Goal: Check status: Check status

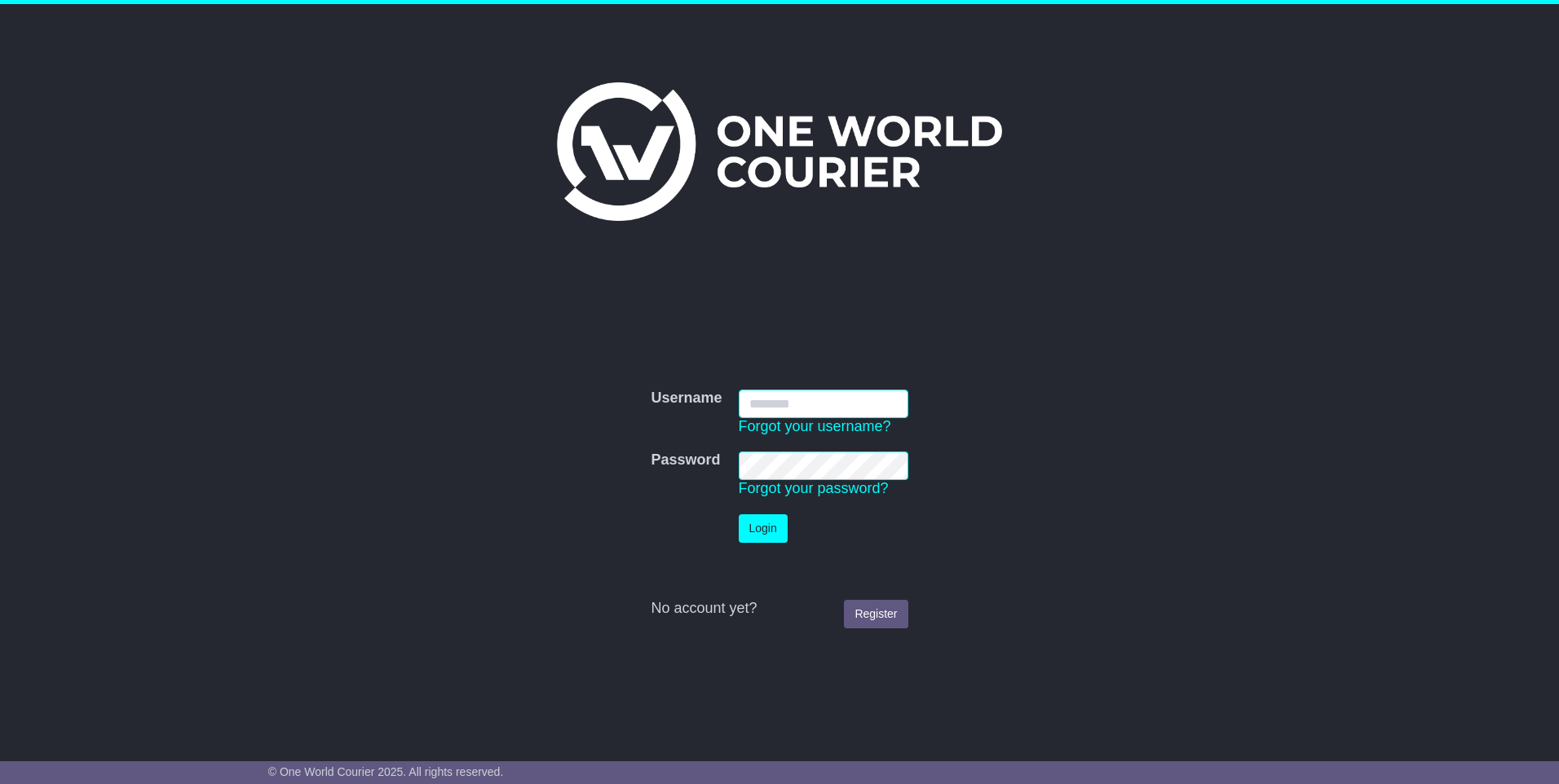
type input "**********"
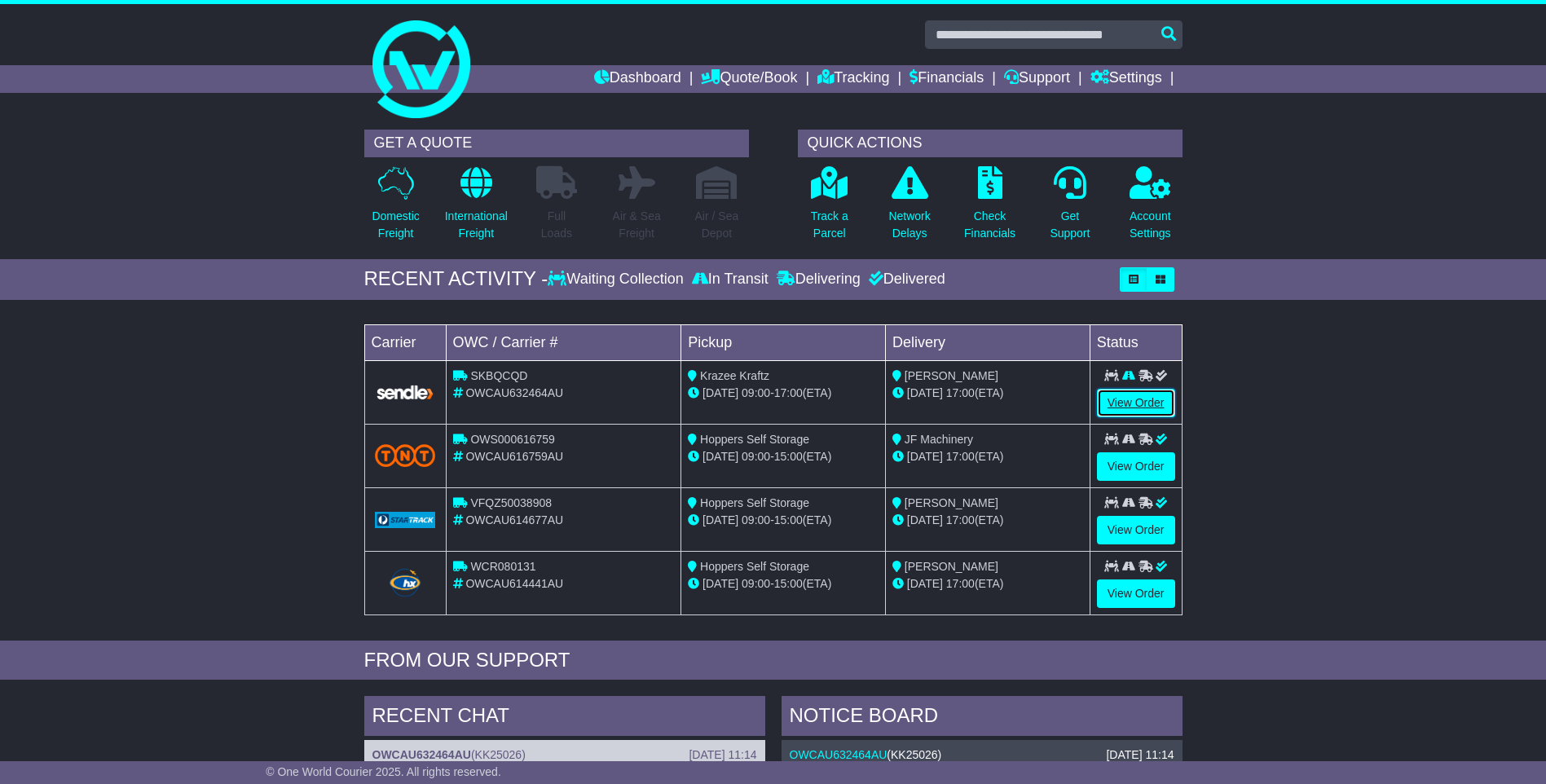
click at [1126, 404] on link "View Order" at bounding box center [1136, 403] width 78 height 28
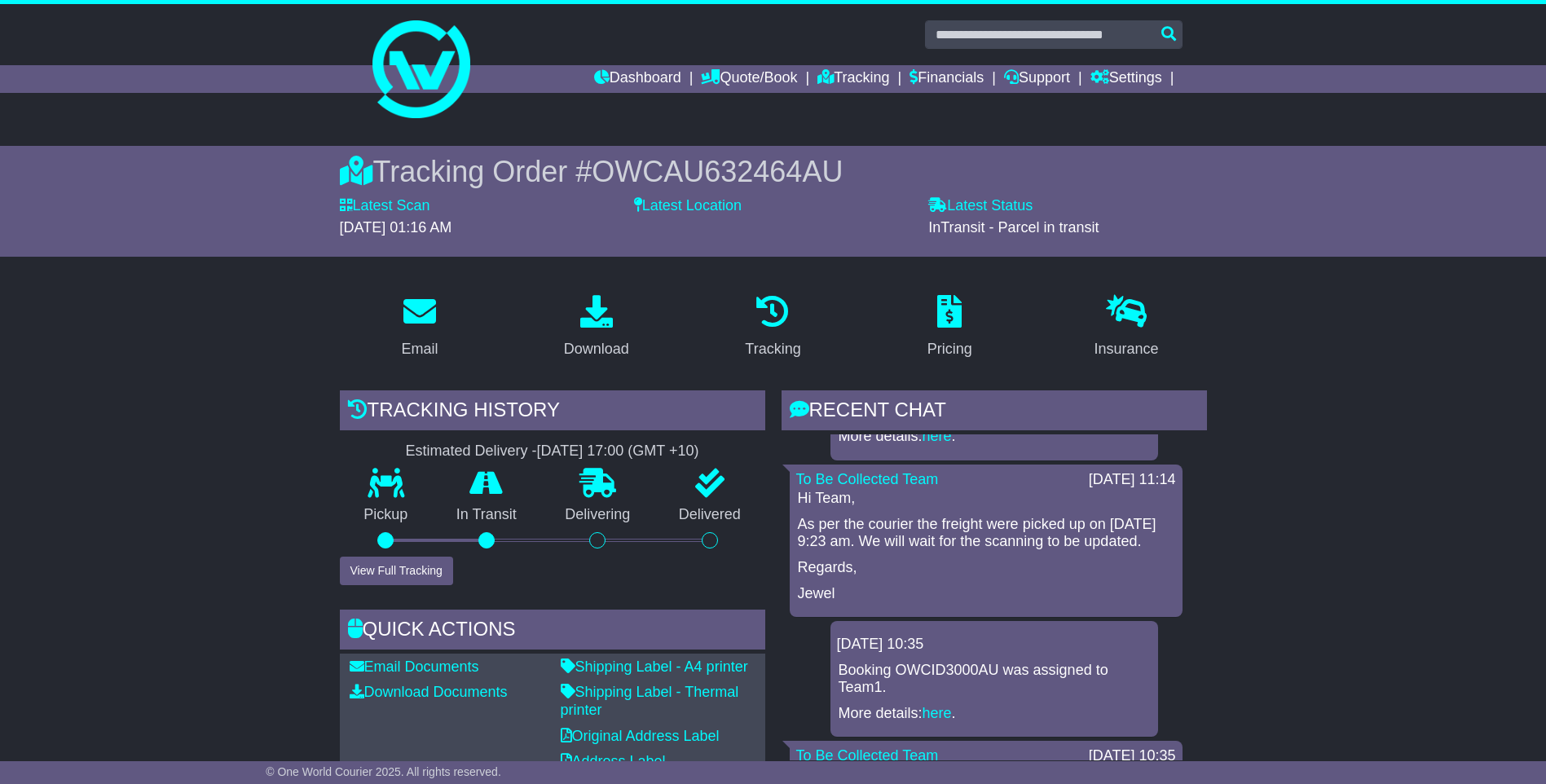
scroll to position [81, 0]
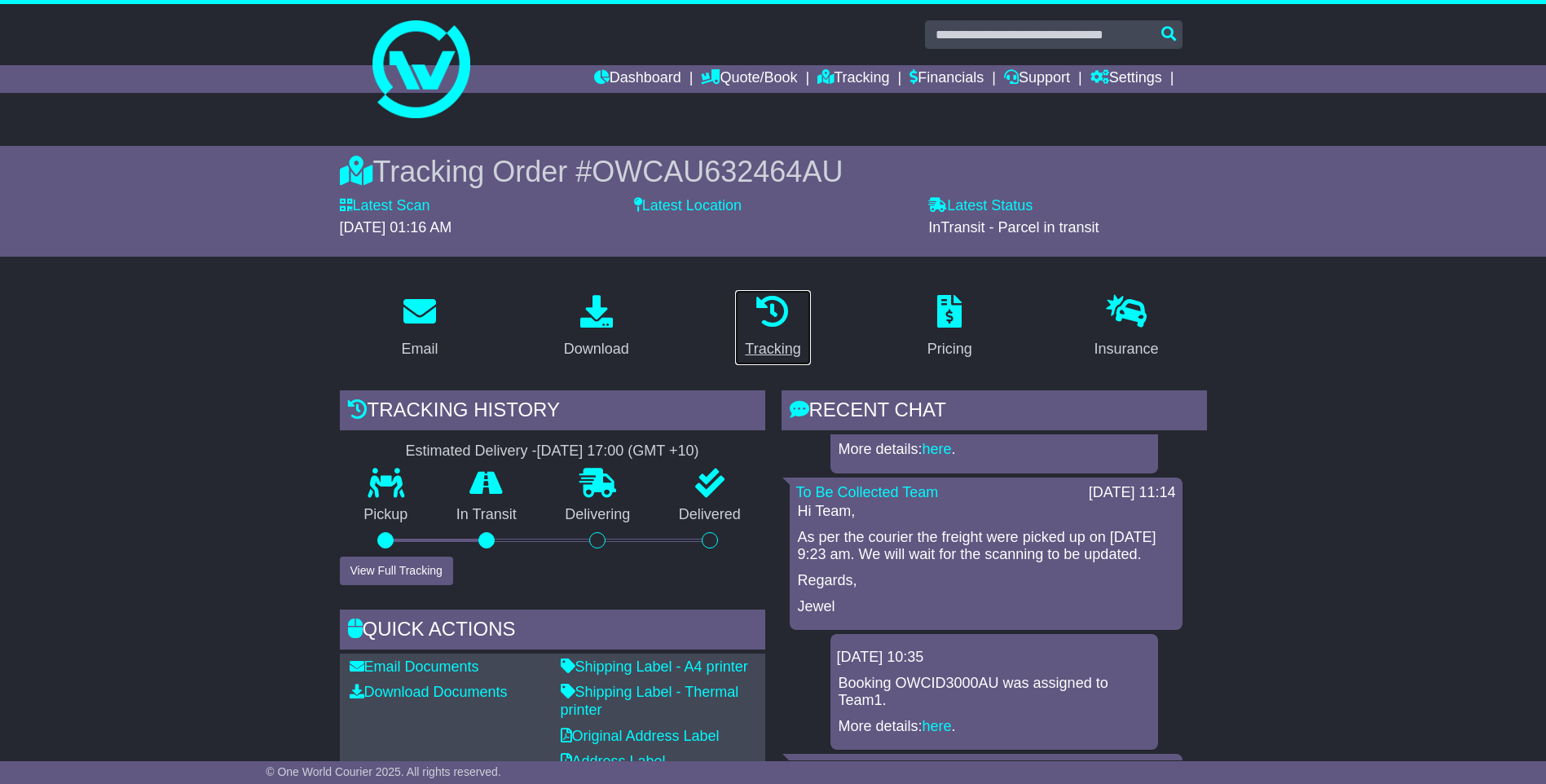
click at [786, 319] on icon at bounding box center [773, 311] width 33 height 33
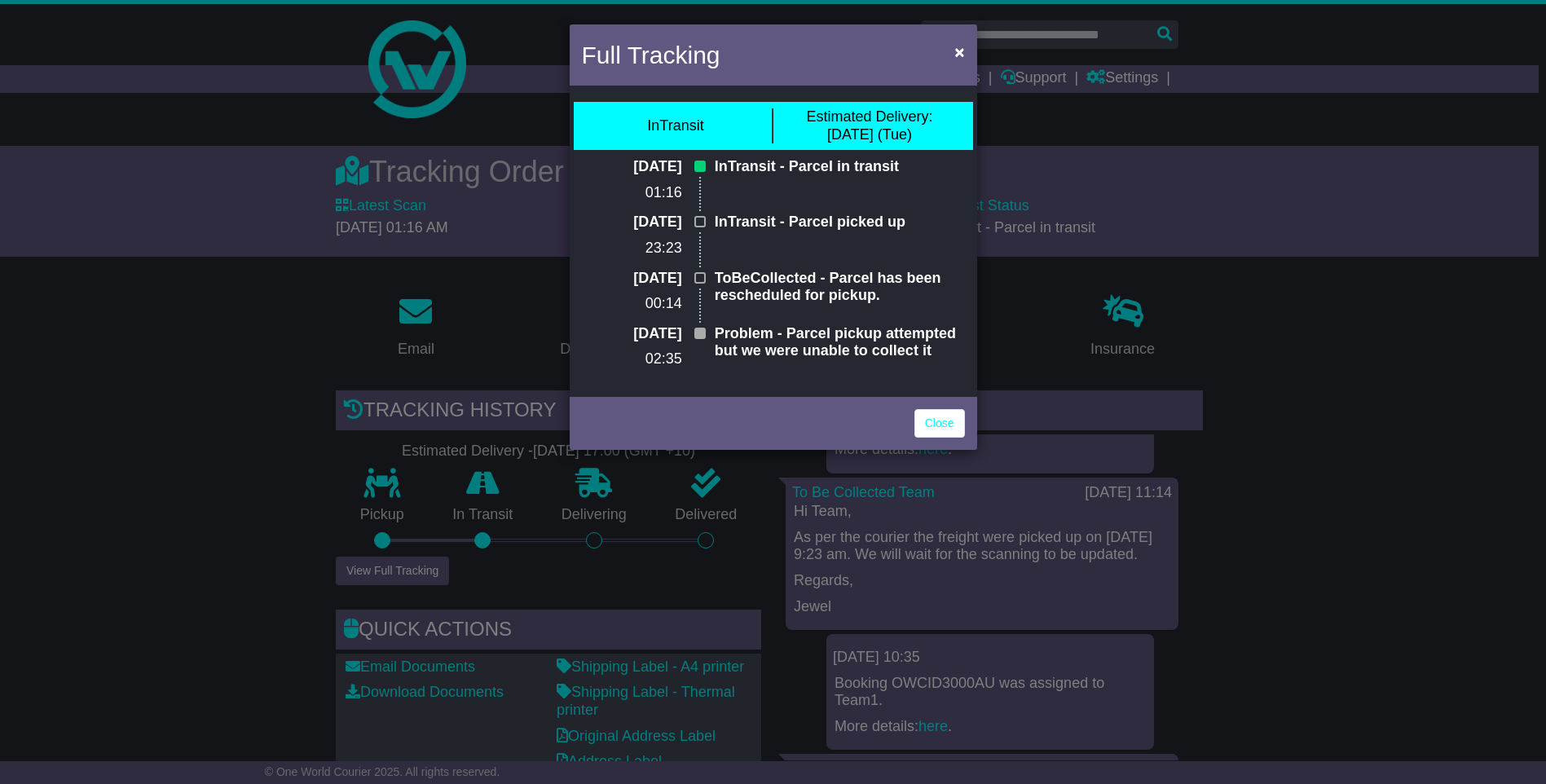
scroll to position [163, 0]
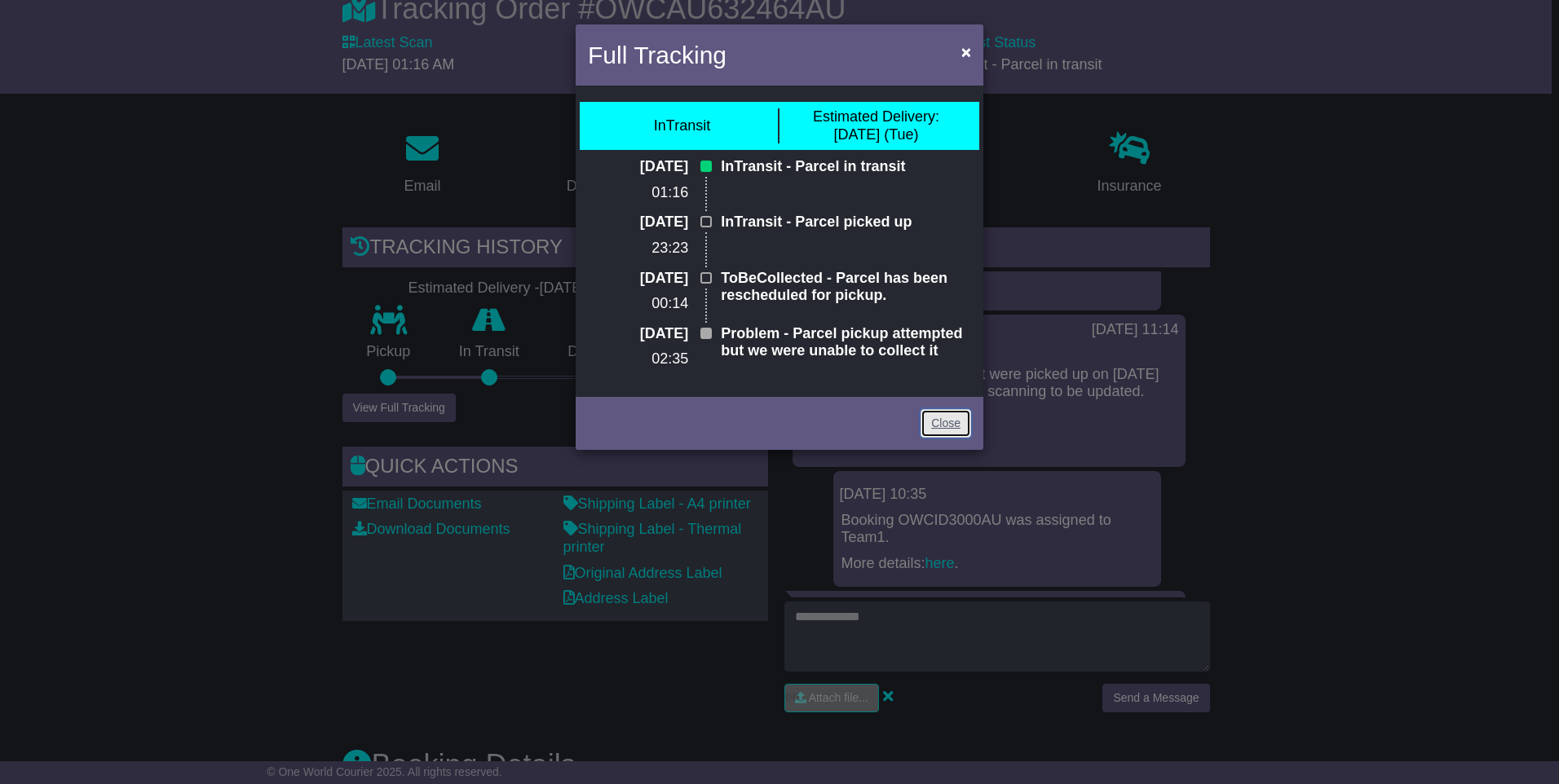
click at [935, 418] on link "Close" at bounding box center [946, 423] width 50 height 28
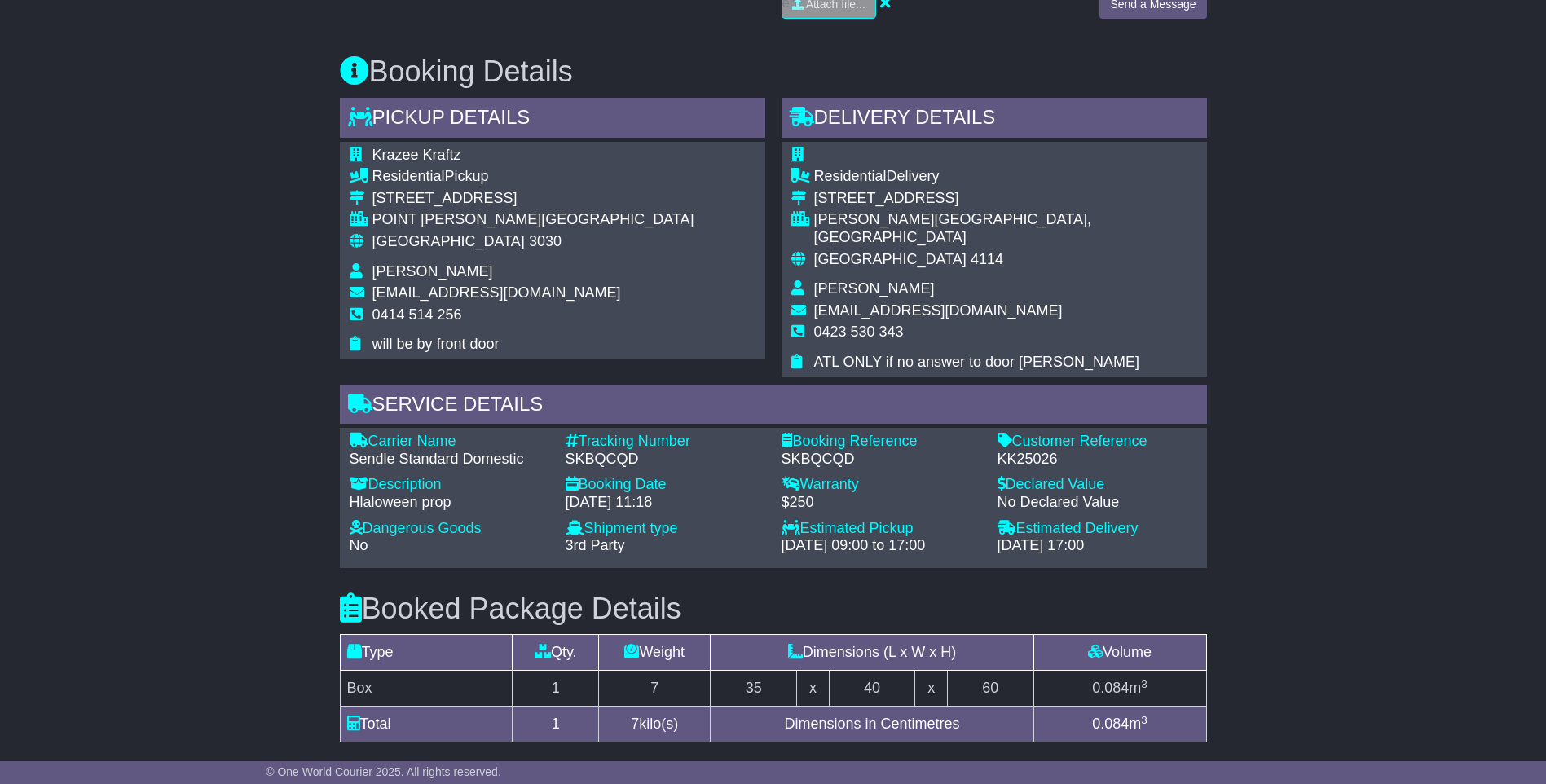
scroll to position [897, 0]
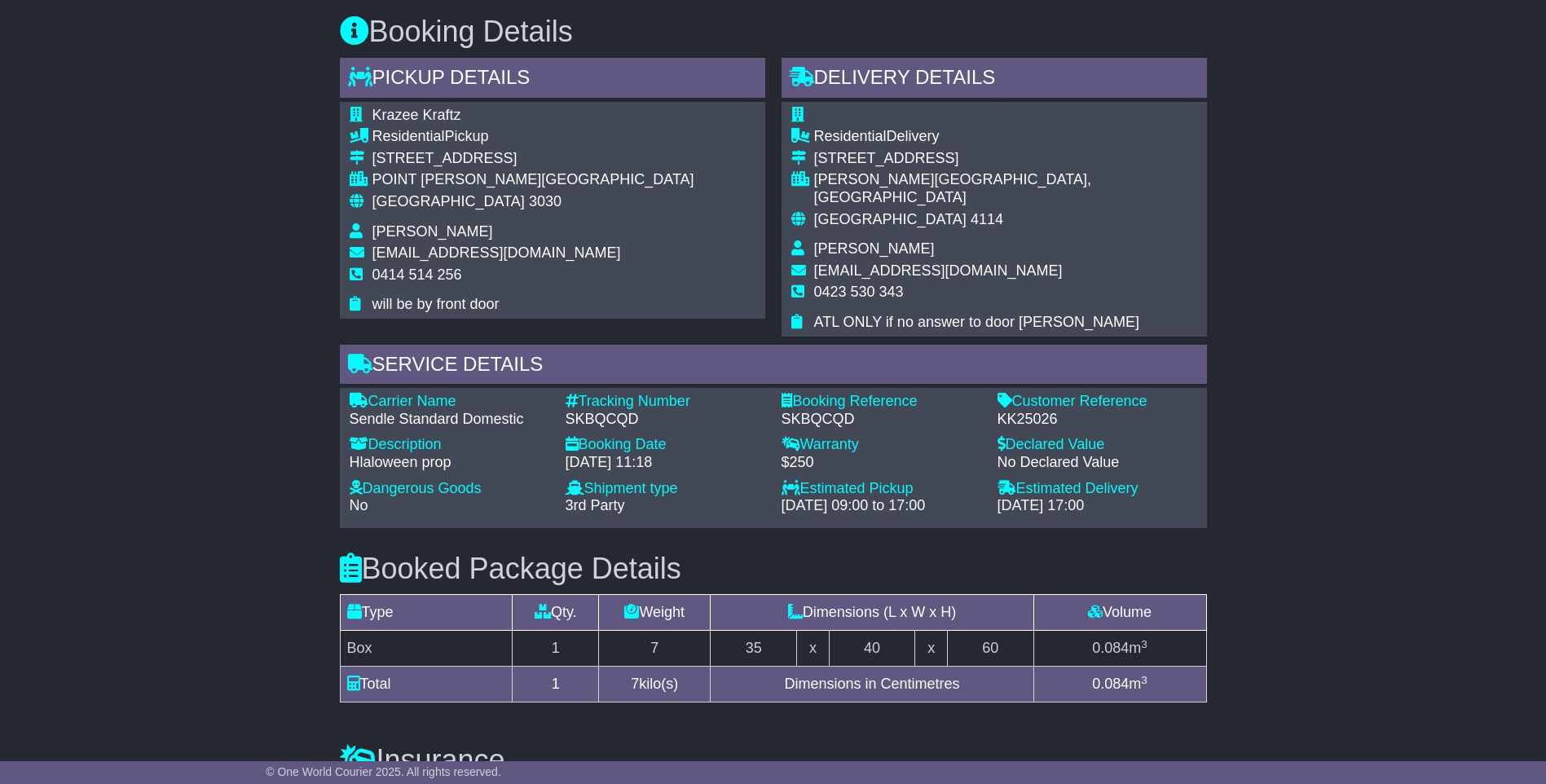
drag, startPoint x: 647, startPoint y: 404, endPoint x: 551, endPoint y: 370, distance: 101.8
click at [551, 370] on div "Service Details Carrier Name - Sendle Standard Domestic Description - Hlaloween…" at bounding box center [773, 437] width 867 height 183
copy div "Service Details Carrier Name - Sendle Standard Domestic Description - Hlaloween…"
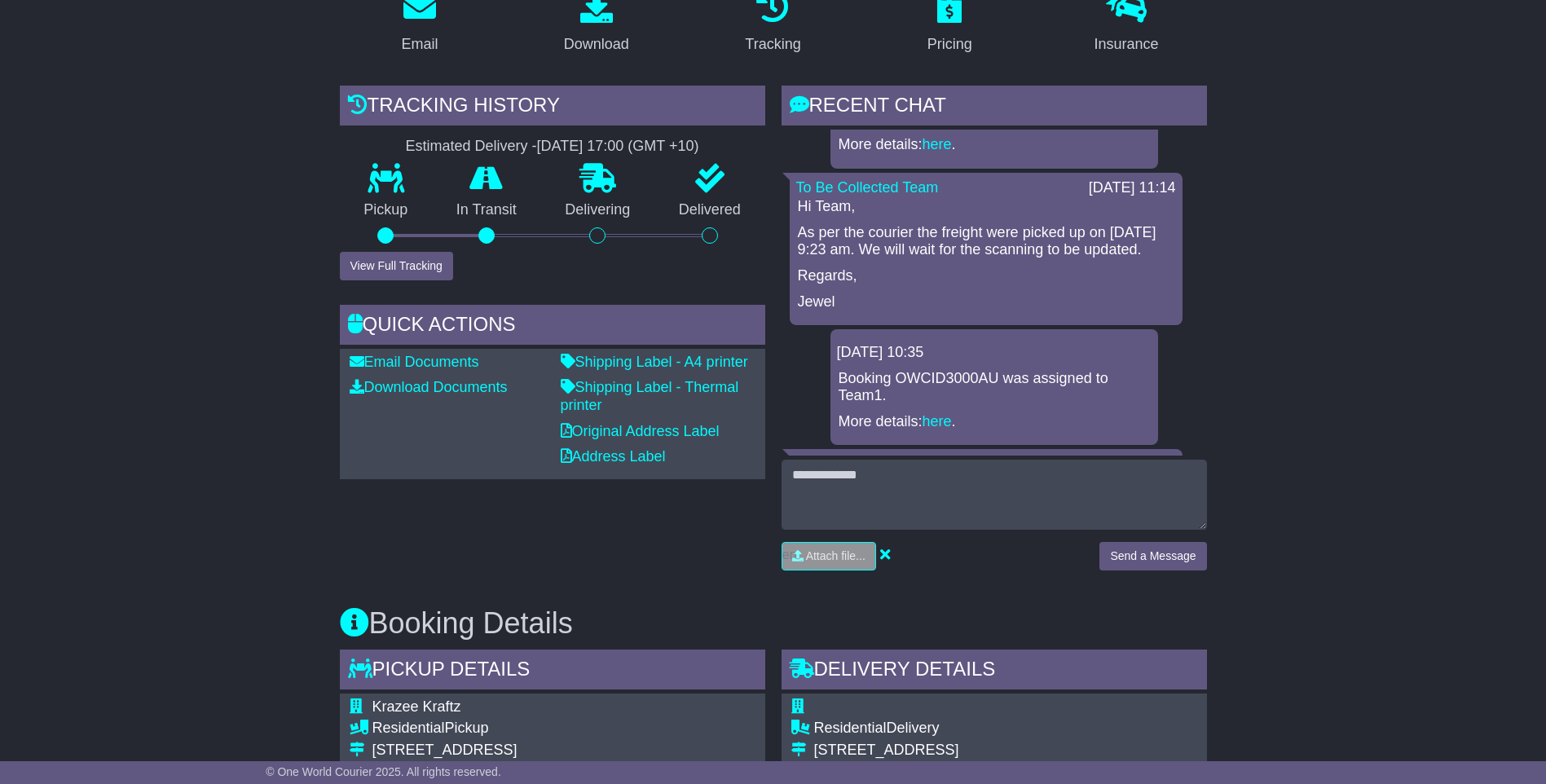
scroll to position [0, 0]
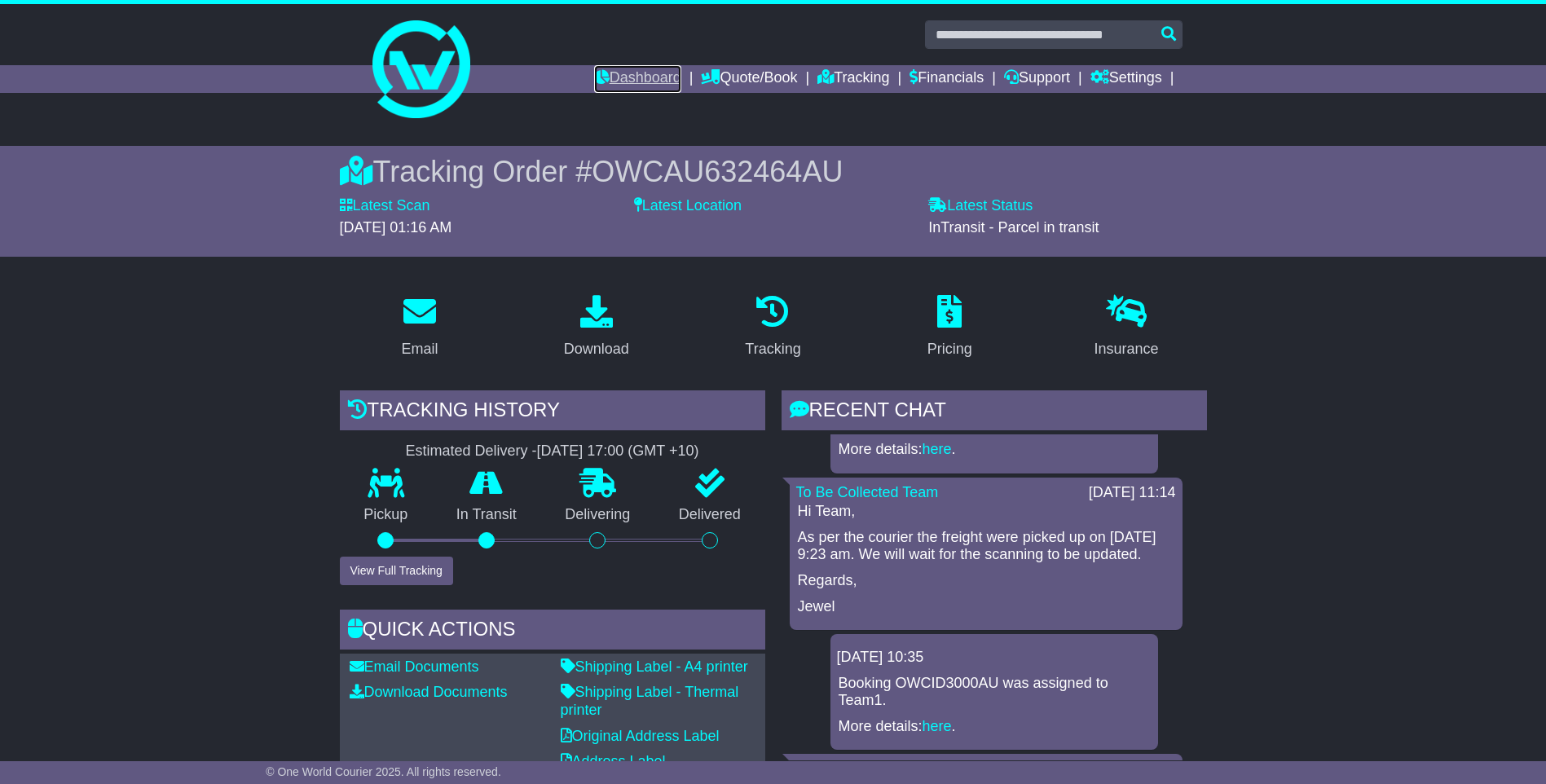
click at [653, 71] on link "Dashboard" at bounding box center [638, 78] width 87 height 27
